Goal: Task Accomplishment & Management: Manage account settings

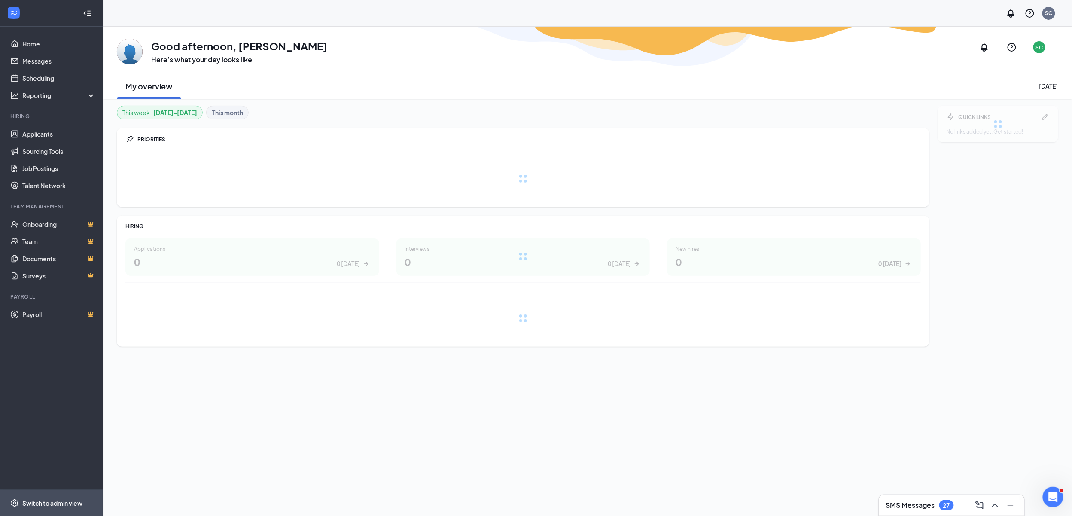
click at [69, 501] on div "Switch to admin view" at bounding box center [52, 503] width 60 height 9
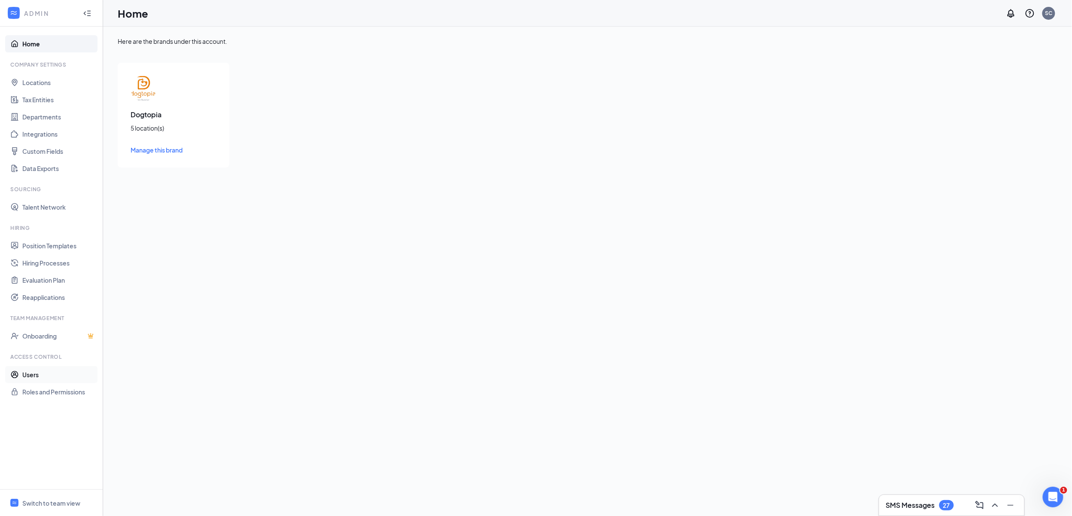
click at [22, 372] on link "Users" at bounding box center [58, 374] width 73 height 17
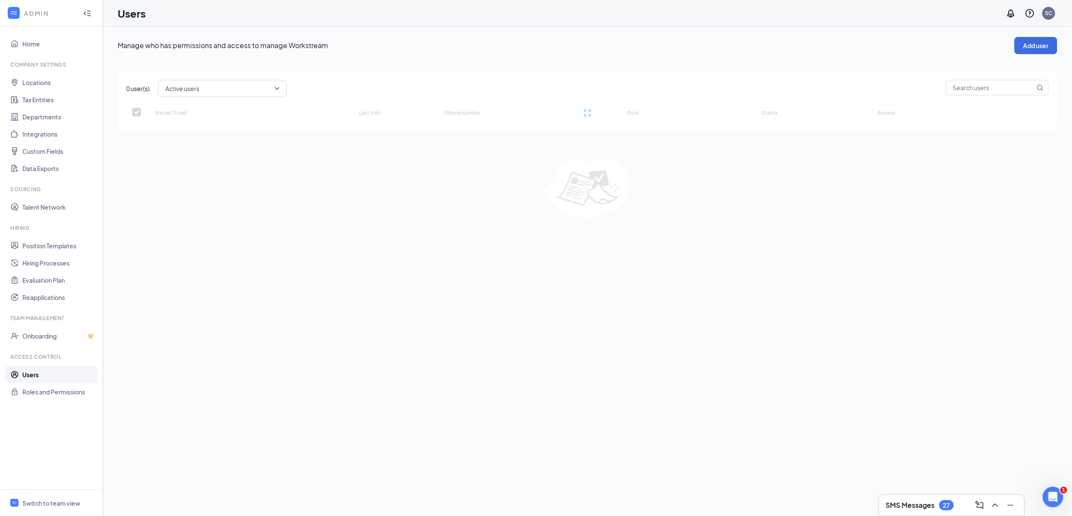
checkbox input "false"
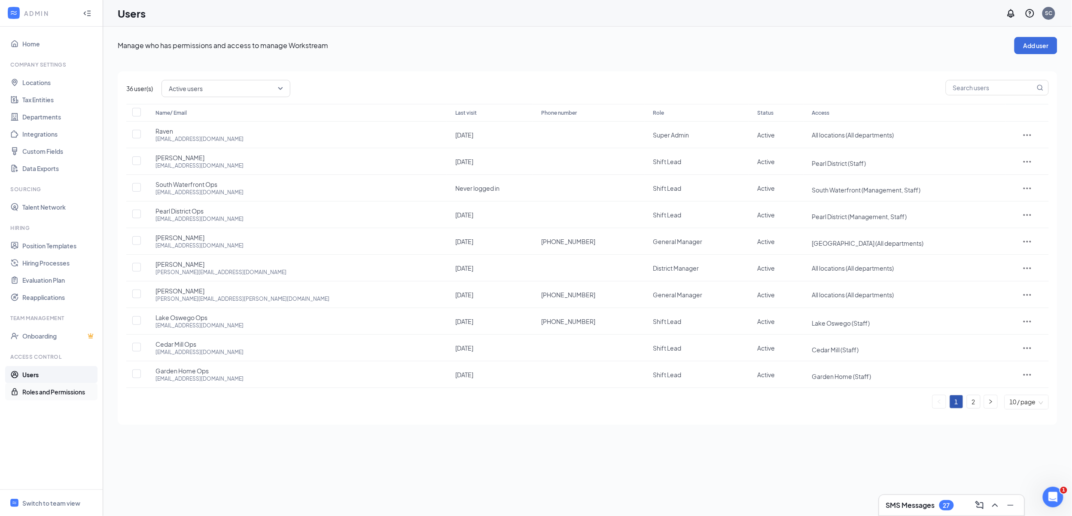
click at [30, 388] on link "Roles and Permissions" at bounding box center [58, 391] width 73 height 17
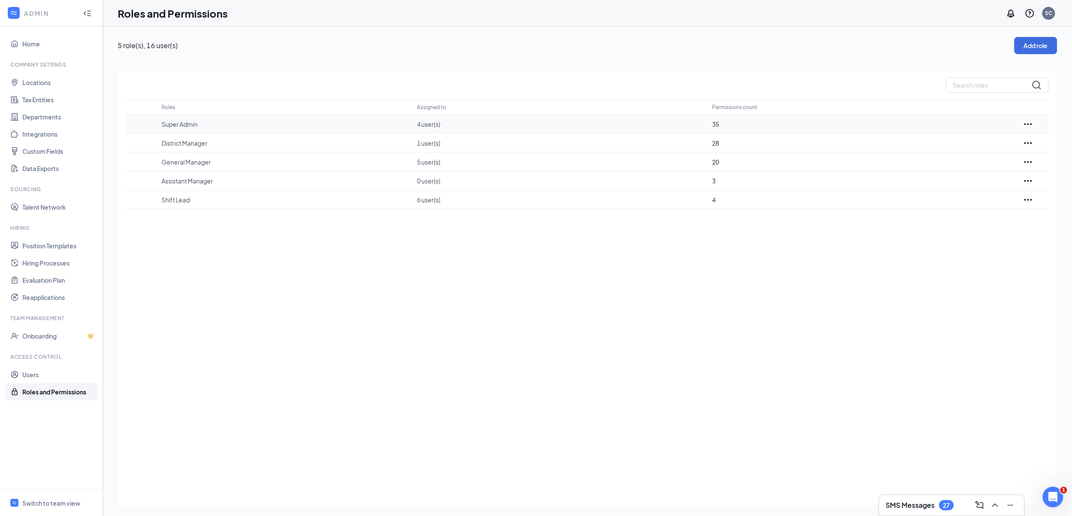
click at [200, 119] on td "Super Admin" at bounding box center [289, 124] width 256 height 19
click at [1034, 126] on div at bounding box center [1028, 124] width 41 height 10
click at [1031, 125] on icon "Ellipses" at bounding box center [1028, 124] width 10 height 10
click at [992, 149] on p "Edit" at bounding box center [990, 149] width 72 height 9
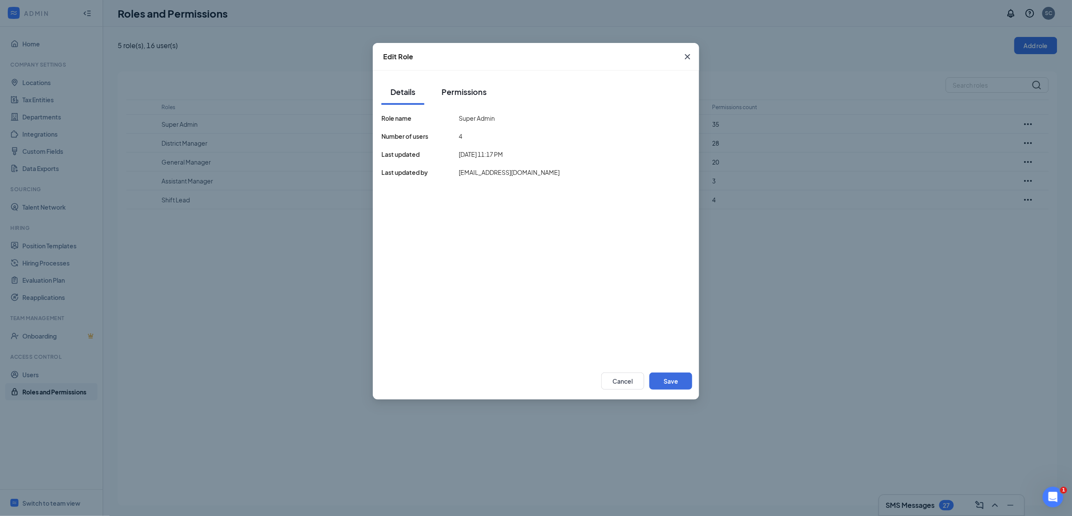
click at [462, 88] on div "Permissions" at bounding box center [463, 91] width 45 height 11
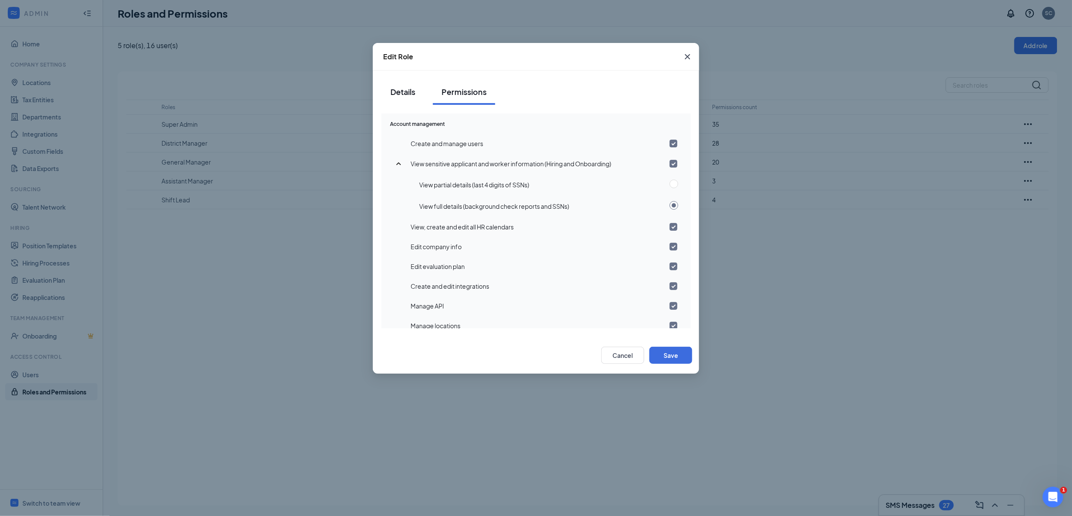
click at [408, 94] on div "Details" at bounding box center [403, 91] width 26 height 11
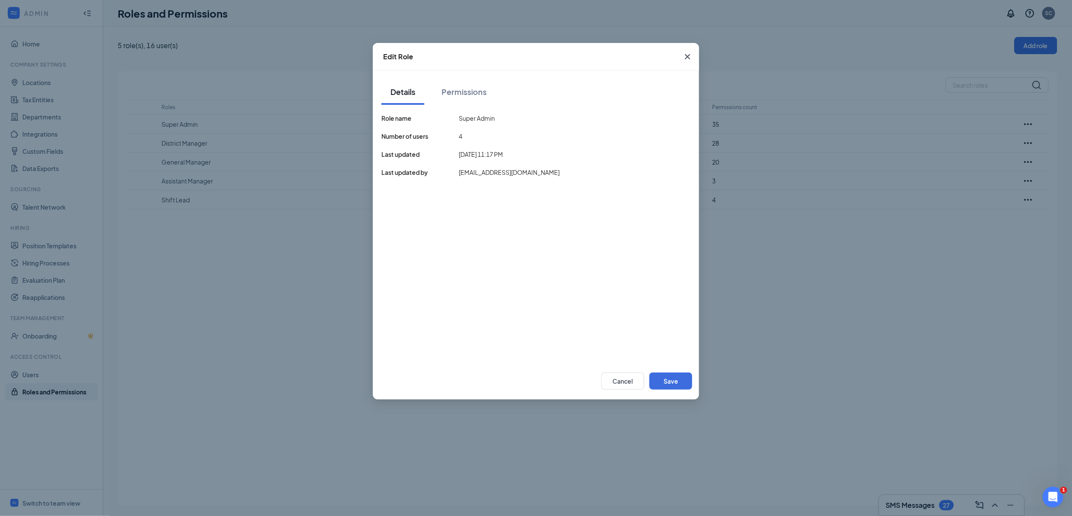
click at [454, 137] on div "Number of users" at bounding box center [419, 135] width 77 height 9
click at [689, 58] on icon "Cross" at bounding box center [687, 56] width 5 height 5
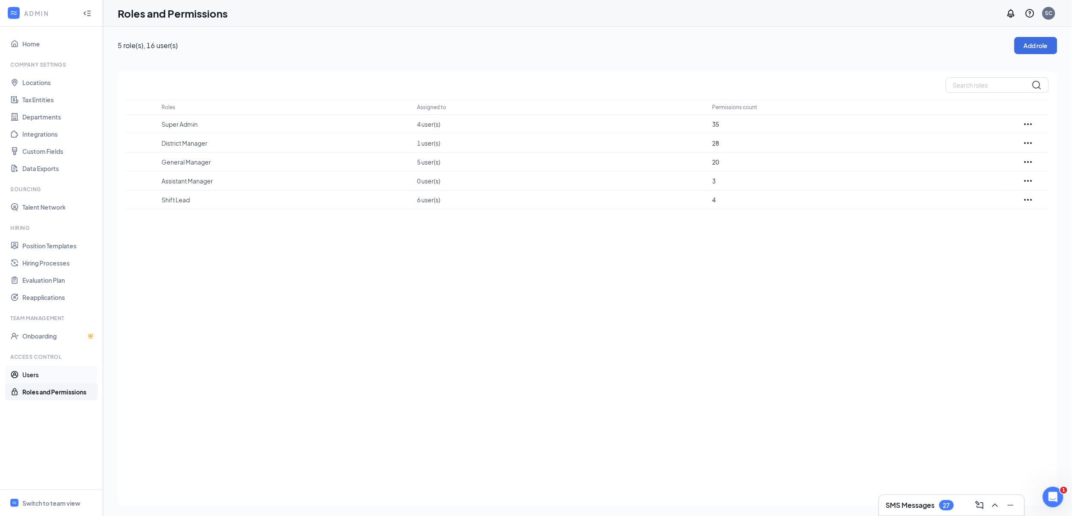
click at [50, 372] on link "Users" at bounding box center [58, 374] width 73 height 17
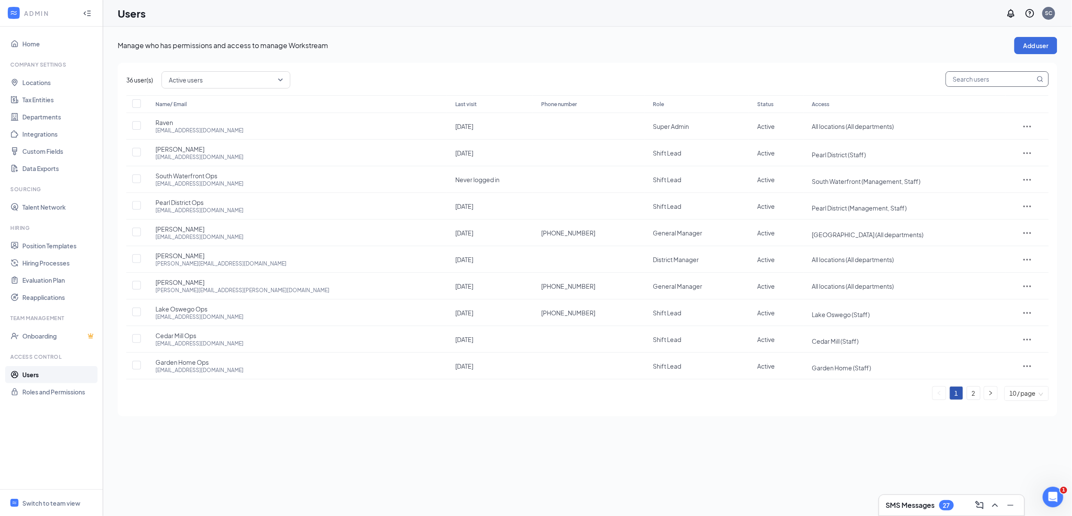
click at [997, 83] on input "text" at bounding box center [990, 79] width 89 height 15
type input "tat"
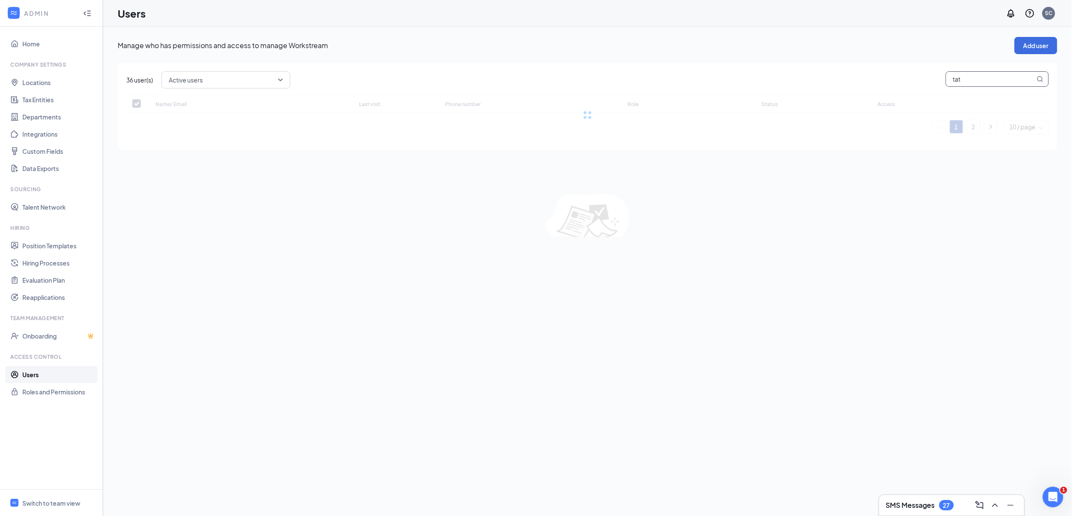
checkbox input "false"
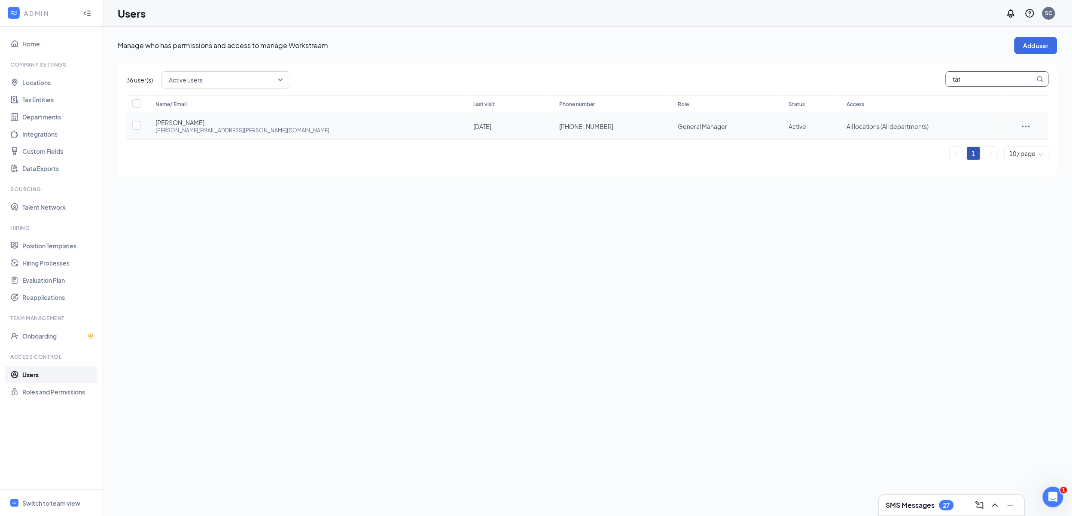
type input "tat"
click at [1021, 125] on icon "ActionsIcon" at bounding box center [1026, 126] width 10 height 10
click at [1020, 143] on span "Edit user" at bounding box center [1019, 144] width 24 height 8
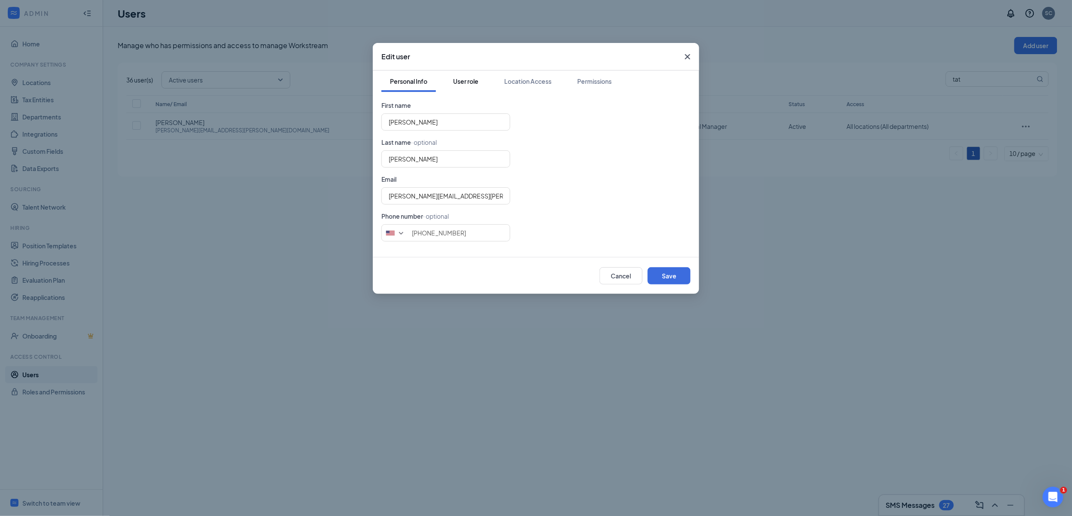
click at [471, 84] on div "User role" at bounding box center [465, 81] width 25 height 9
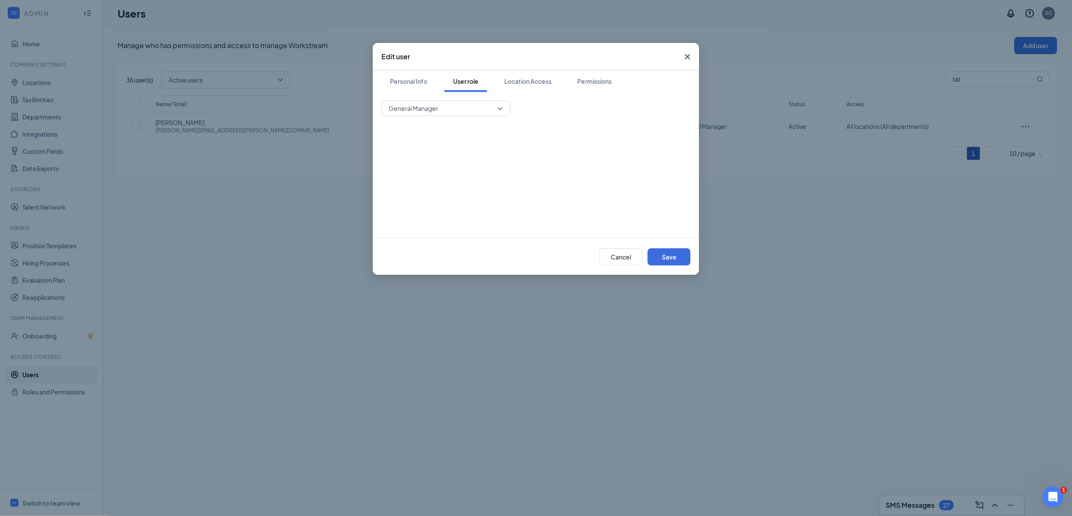
click at [473, 105] on span "General Manager" at bounding box center [442, 108] width 107 height 13
click at [473, 120] on div "General Manager 32924 32925 32926 Super Admin District Manager General Manager …" at bounding box center [535, 164] width 309 height 129
click at [466, 100] on div "General Manager" at bounding box center [445, 107] width 129 height 15
click at [462, 128] on span "Super Admin" at bounding box center [445, 129] width 115 height 9
click at [676, 259] on button "Save" at bounding box center [669, 256] width 43 height 17
